Goal: Find contact information: Find contact information

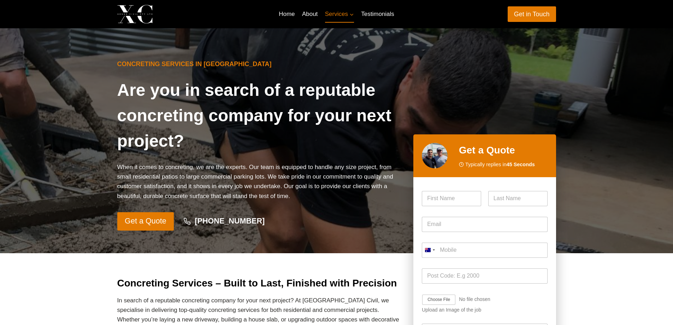
drag, startPoint x: 264, startPoint y: 221, endPoint x: 212, endPoint y: 222, distance: 51.9
click at [212, 222] on div "Get a Quote [PHONE_NUMBER]" at bounding box center [259, 221] width 285 height 18
copy strong "438 181 114"
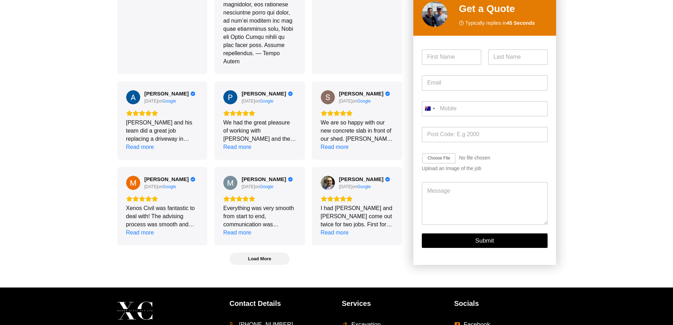
scroll to position [1880, 0]
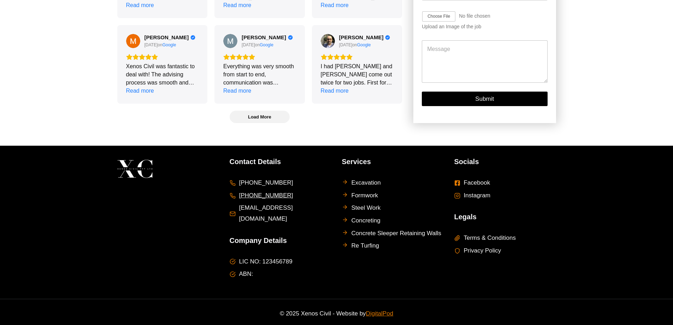
drag, startPoint x: 291, startPoint y: 204, endPoint x: 252, endPoint y: 203, distance: 39.2
click at [252, 201] on li "[PHONE_NUMBER]" at bounding box center [281, 195] width 102 height 11
copy span "431 009 181"
drag, startPoint x: 306, startPoint y: 217, endPoint x: 269, endPoint y: 228, distance: 38.0
click at [258, 226] on div "Contact Details [PHONE_NUMBER] [PHONE_NUMBER] [EMAIL_ADDRESS][DOMAIN_NAME] Comp…" at bounding box center [281, 222] width 102 height 132
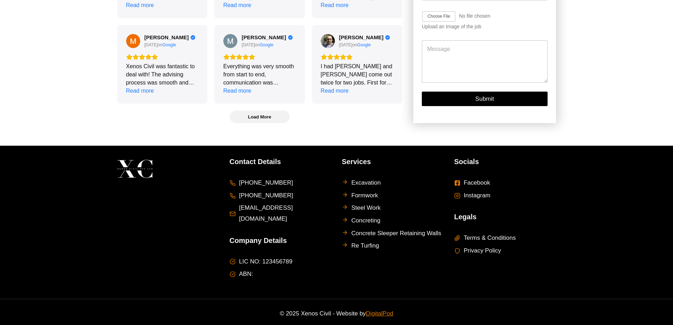
click at [300, 235] on h5 "Company Details" at bounding box center [281, 240] width 102 height 11
drag, startPoint x: 313, startPoint y: 216, endPoint x: 238, endPoint y: 217, distance: 74.6
click at [238, 217] on li "[EMAIL_ADDRESS][DOMAIN_NAME]" at bounding box center [281, 213] width 102 height 22
copy span "[EMAIL_ADDRESS][DOMAIN_NAME]"
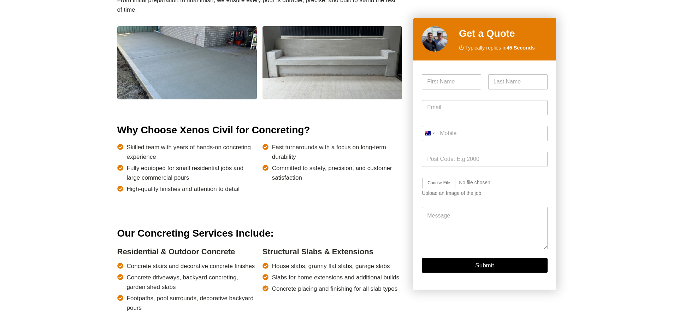
scroll to position [0, 0]
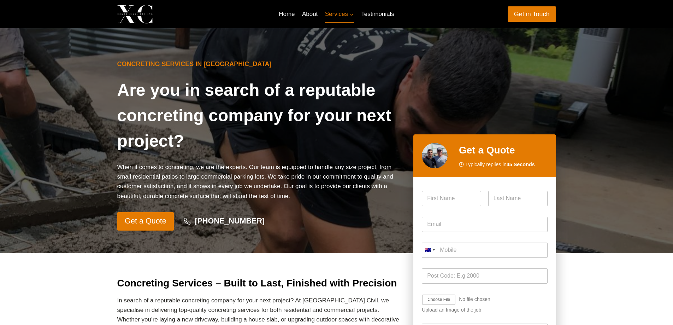
click at [137, 21] on img at bounding box center [134, 14] width 35 height 19
